Goal: Task Accomplishment & Management: Use online tool/utility

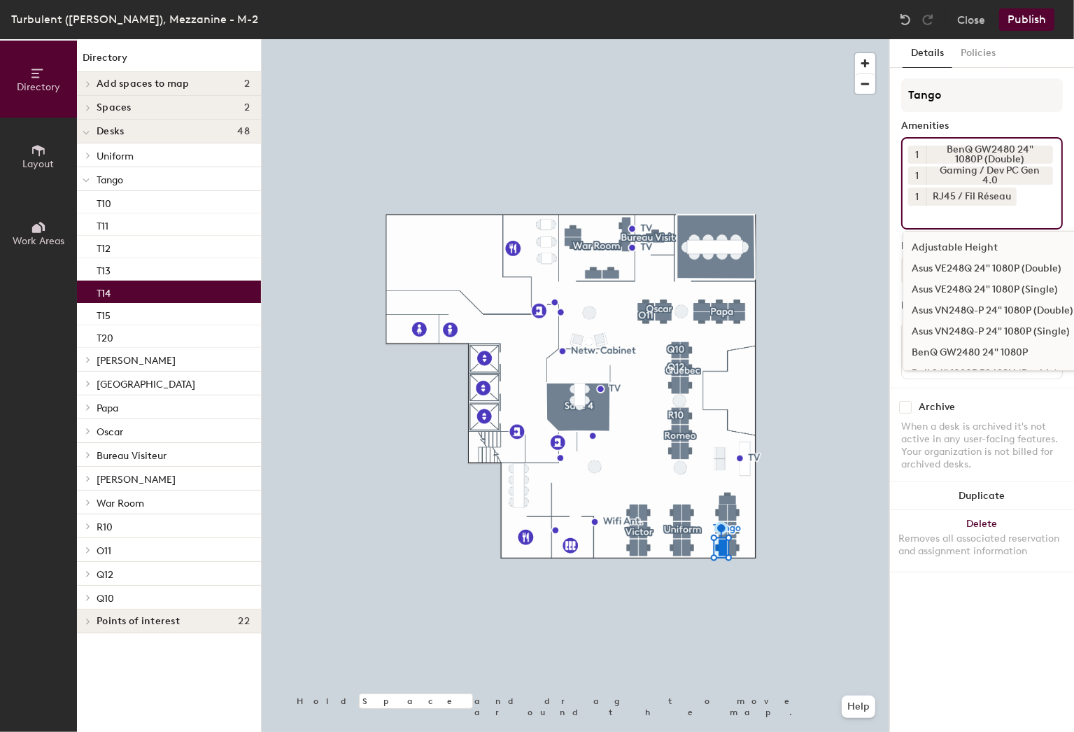
click at [964, 209] on input at bounding box center [971, 214] width 126 height 17
click at [1011, 194] on icon at bounding box center [1009, 196] width 10 height 10
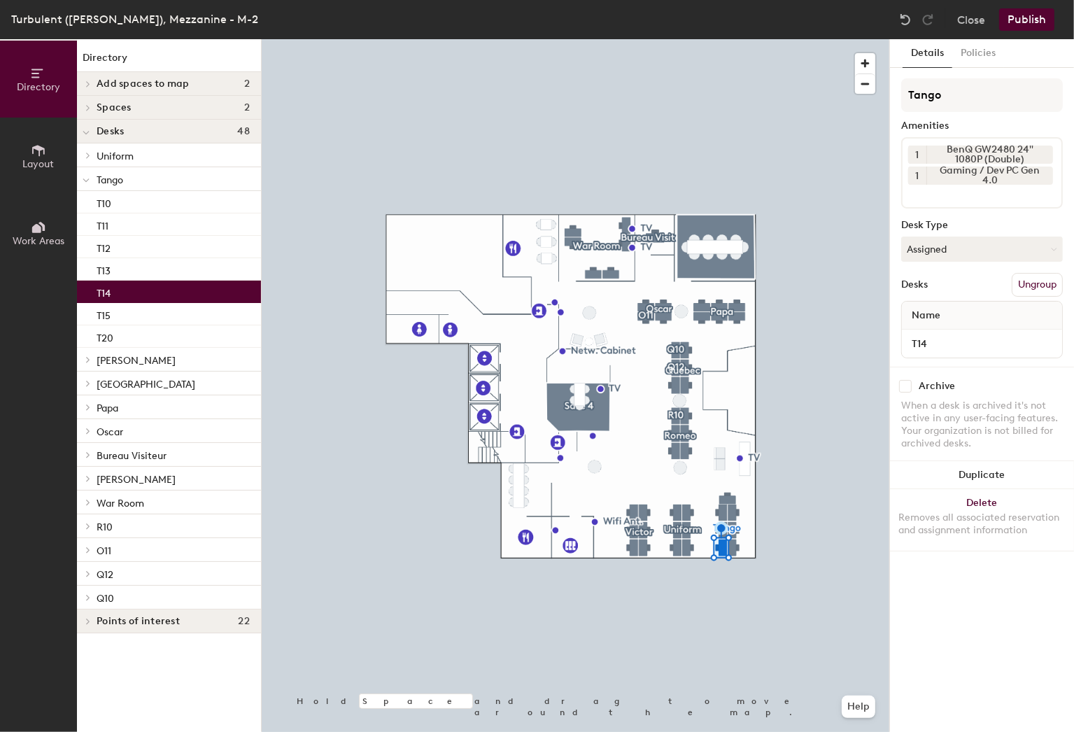
click at [977, 195] on input at bounding box center [971, 193] width 126 height 17
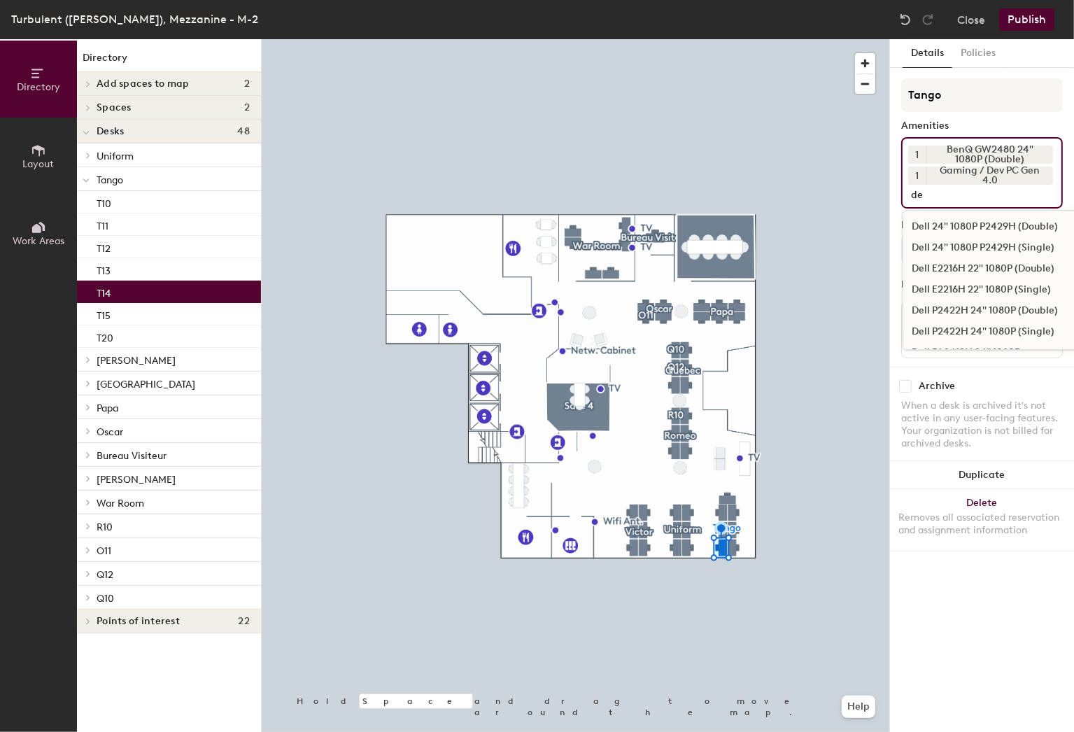
type input "d"
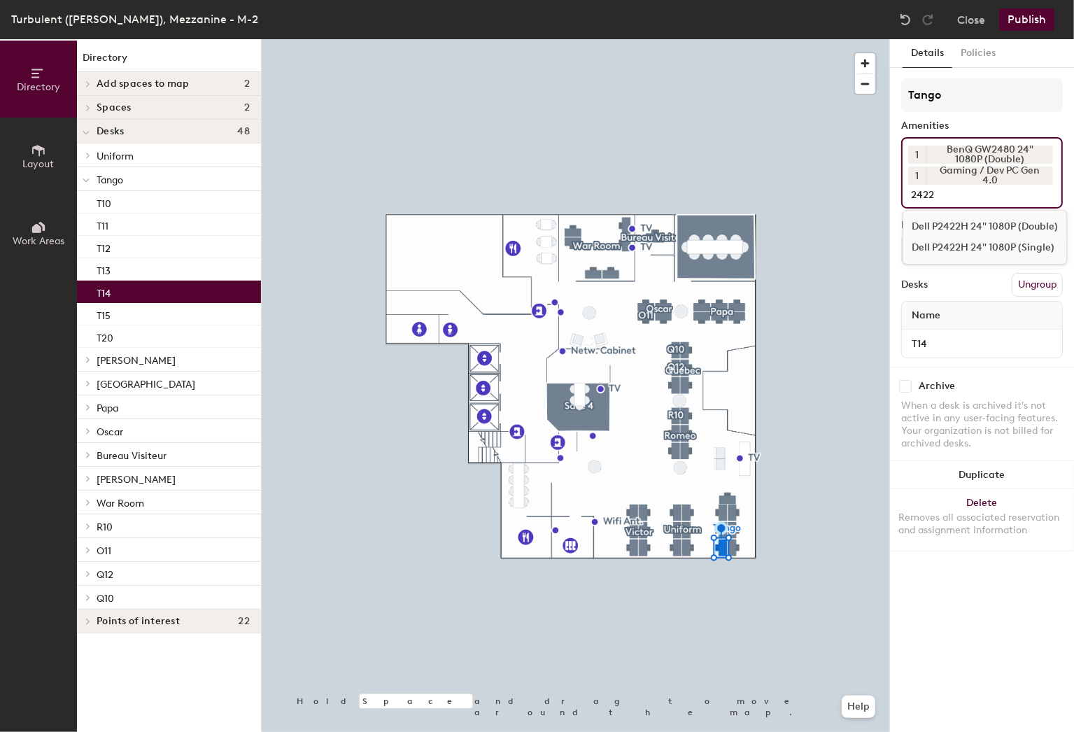
type input "2422"
click at [981, 247] on div "Dell P2422H 24" 1080P (Single)" at bounding box center [985, 247] width 163 height 21
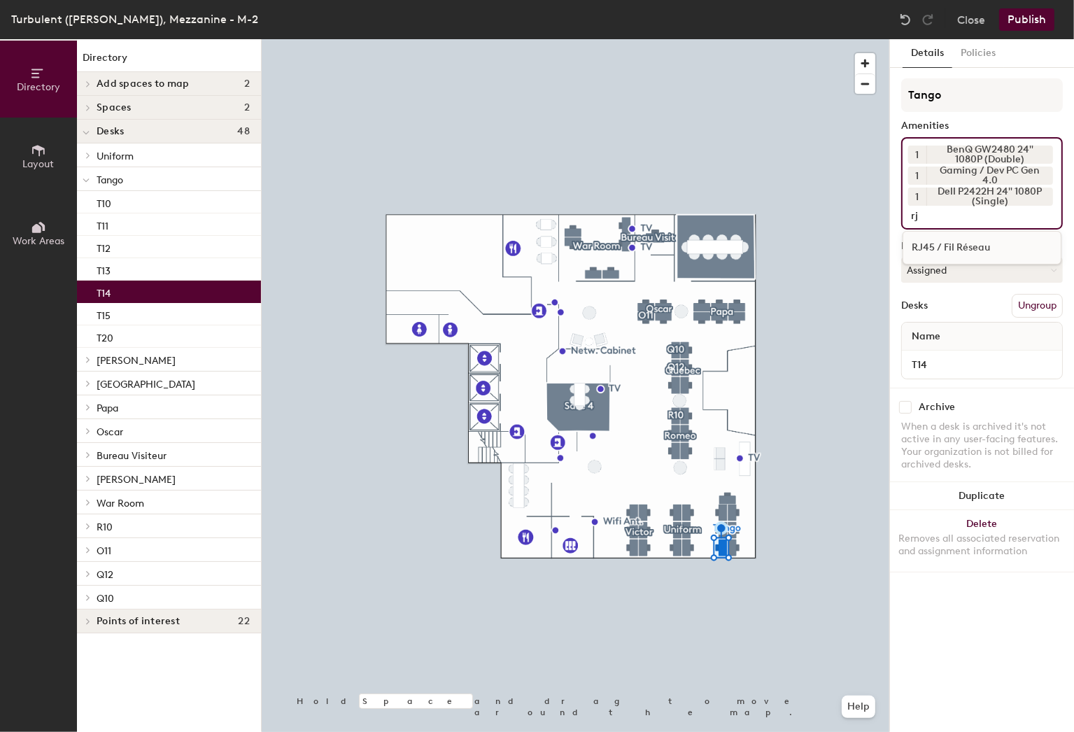
type input "rj"
click at [953, 252] on div "RJ45 / Fil Réseau" at bounding box center [982, 247] width 157 height 21
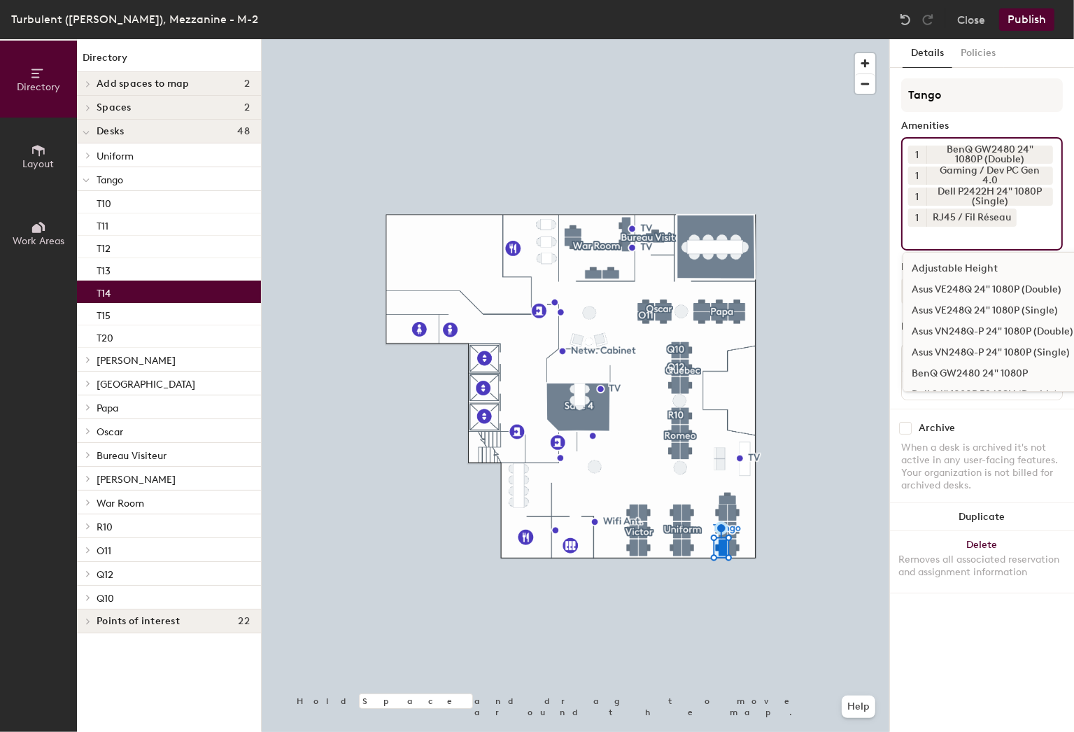
click at [1023, 14] on button "Publish" at bounding box center [1026, 19] width 55 height 22
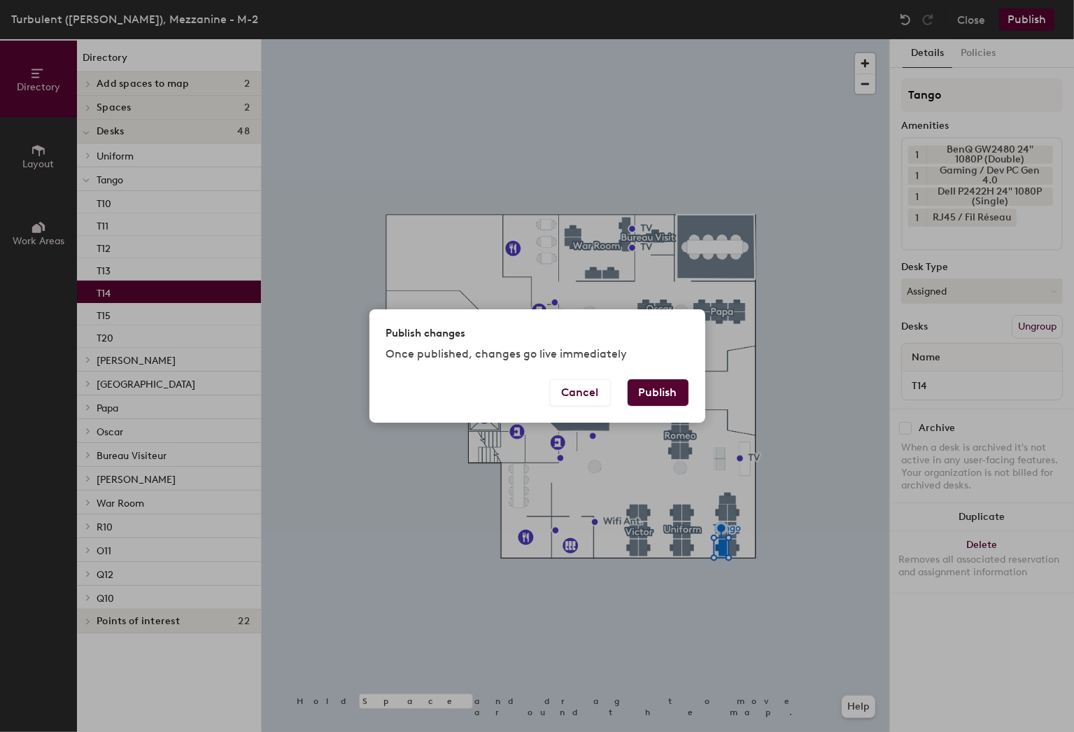
click at [654, 393] on button "Publish" at bounding box center [658, 392] width 61 height 27
